Goal: Information Seeking & Learning: Learn about a topic

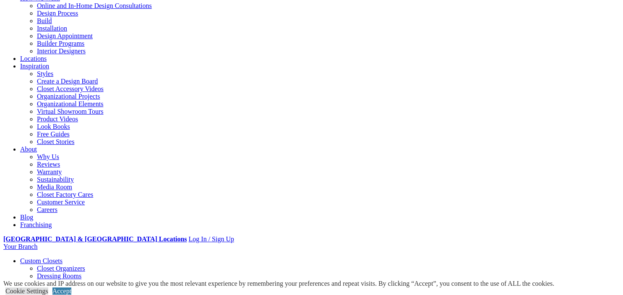
scroll to position [88, 0]
click at [48, 287] on link "Cookie Settings" at bounding box center [26, 290] width 43 height 7
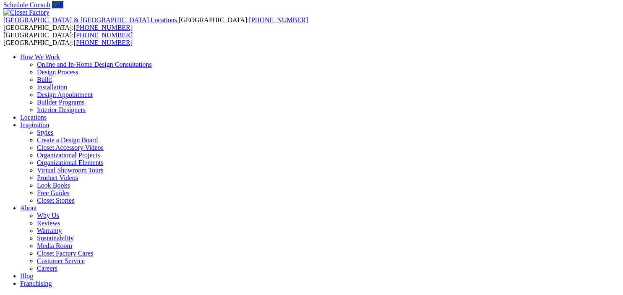
scroll to position [29, 0]
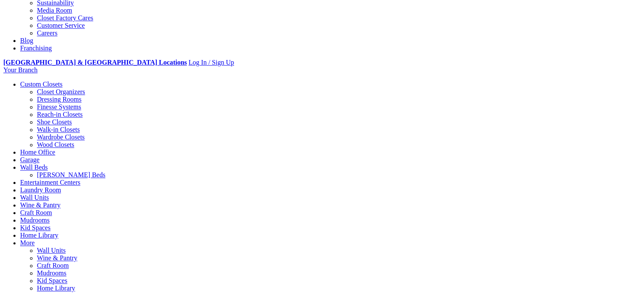
scroll to position [265, 0]
drag, startPoint x: 438, startPoint y: 90, endPoint x: 437, endPoint y: 81, distance: 8.9
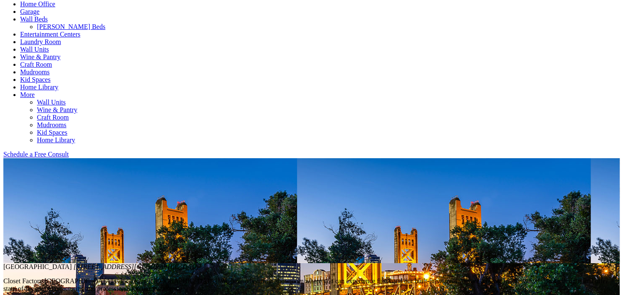
scroll to position [531, 0]
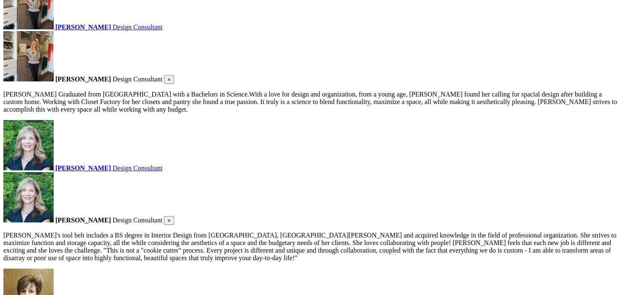
scroll to position [1329, 0]
